Goal: Find contact information: Find contact information

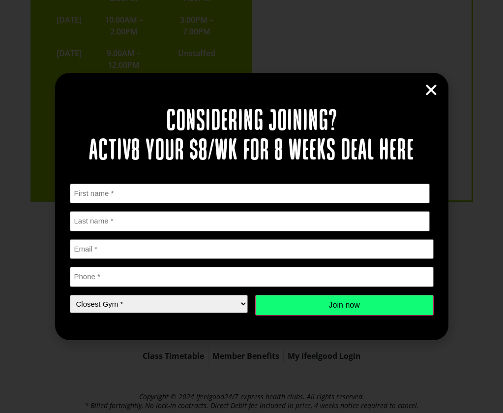
scroll to position [2363, 0]
click at [431, 87] on icon "Close" at bounding box center [431, 90] width 15 height 15
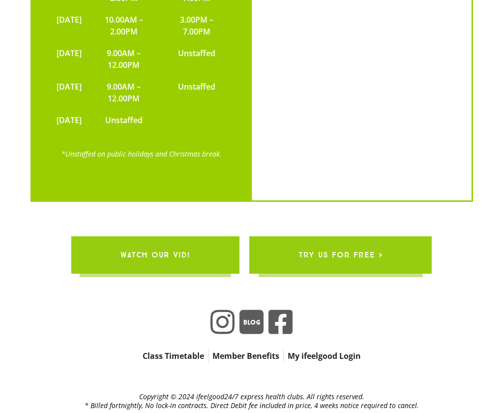
click at [280, 308] on icon at bounding box center [281, 322] width 24 height 28
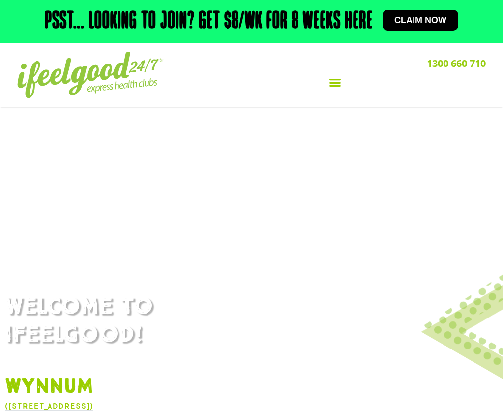
click at [336, 82] on icon "Menu Toggle" at bounding box center [335, 82] width 12 height 12
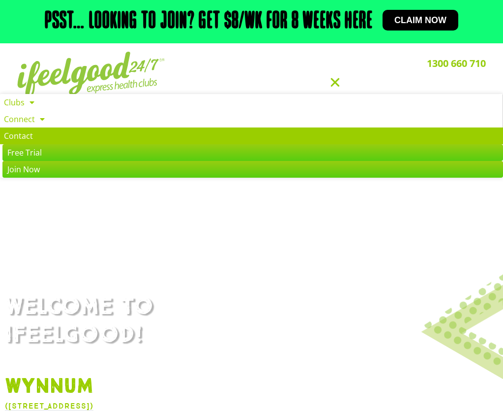
click at [68, 141] on link "Contact" at bounding box center [251, 135] width 503 height 17
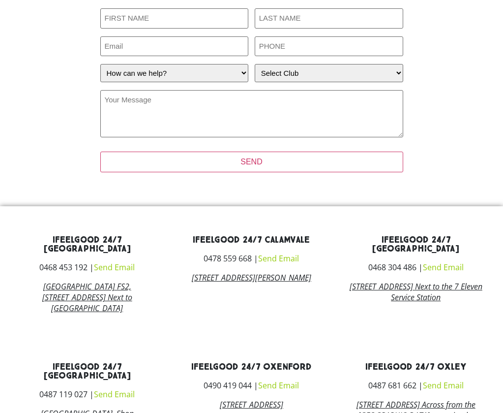
scroll to position [426, 0]
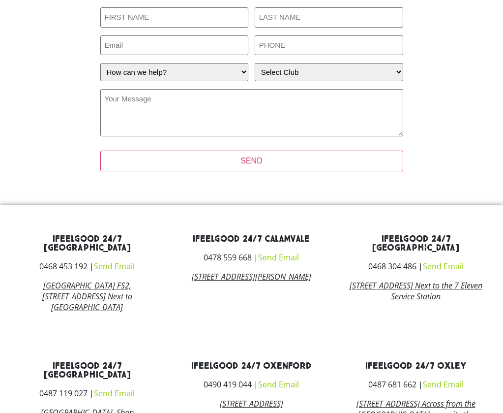
click at [107, 261] on link "Send Email" at bounding box center [114, 266] width 41 height 11
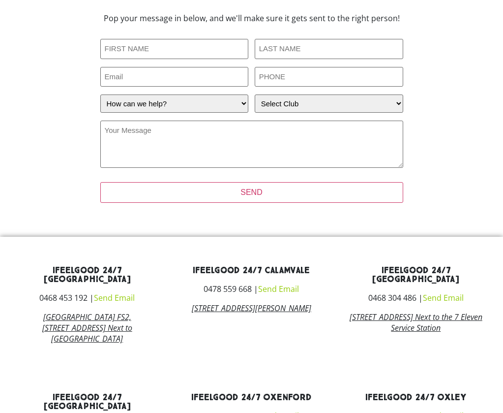
click at [113, 292] on link "Send Email" at bounding box center [114, 297] width 41 height 11
click at [121, 292] on link "Send Email" at bounding box center [114, 297] width 41 height 11
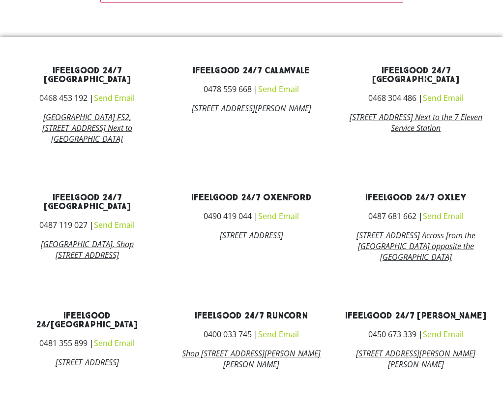
scroll to position [601, 0]
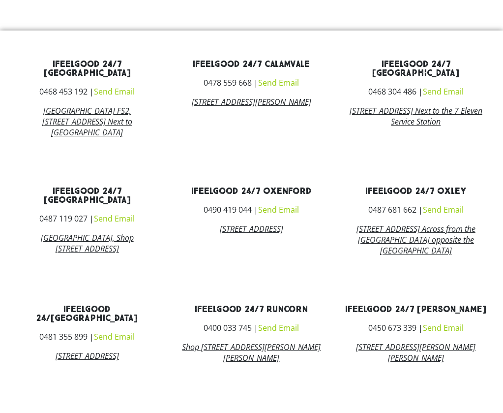
click at [115, 86] on link "Send Email" at bounding box center [114, 91] width 41 height 11
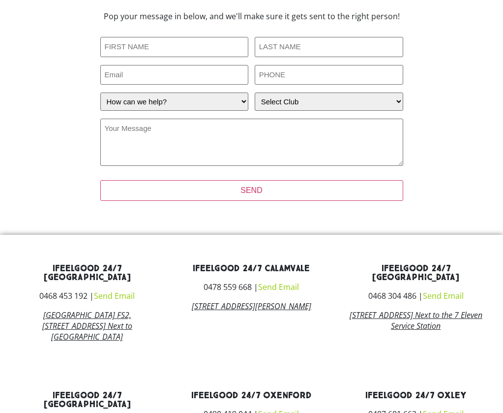
scroll to position [395, 0]
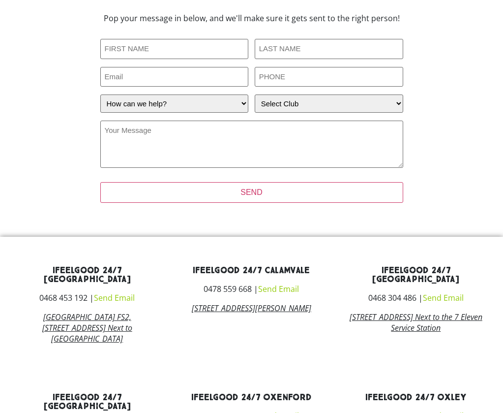
click at [126, 265] on link "ifeelgood 24/7 Alexandra Hills" at bounding box center [87, 275] width 87 height 20
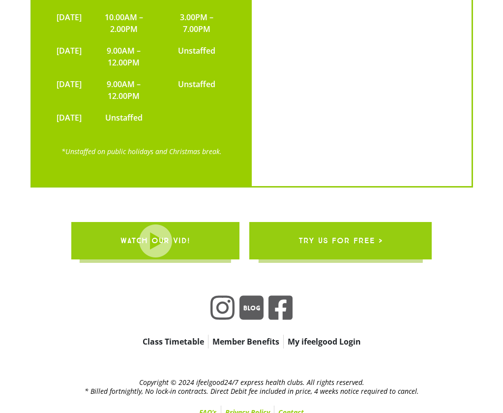
scroll to position [1956, 0]
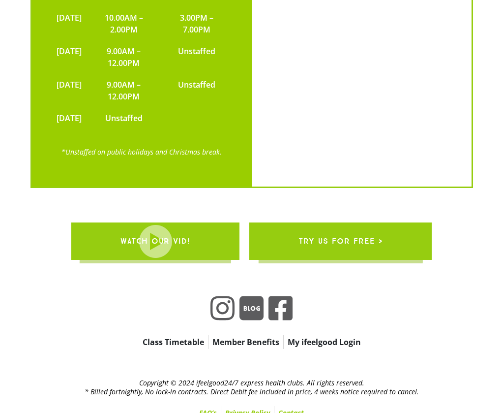
click at [280, 299] on icon at bounding box center [281, 308] width 24 height 28
